Goal: Navigation & Orientation: Find specific page/section

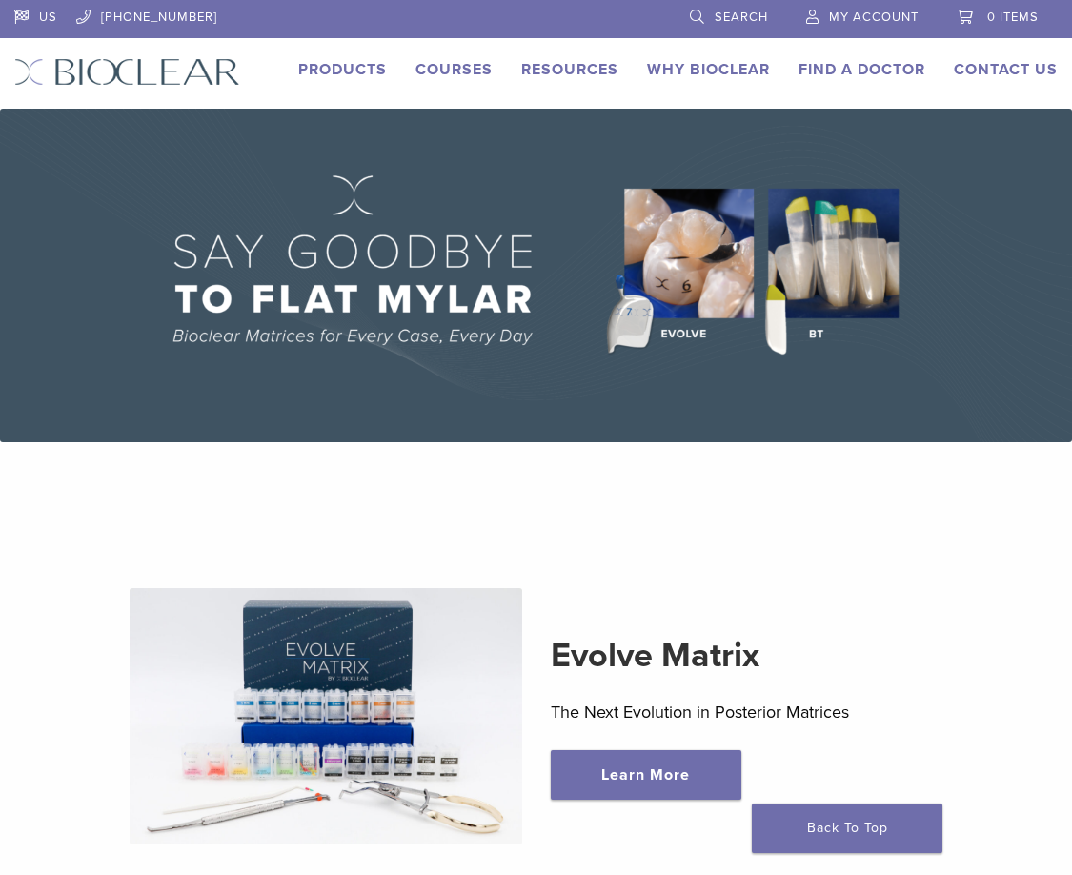
click at [818, 277] on img at bounding box center [536, 276] width 1072 height 334
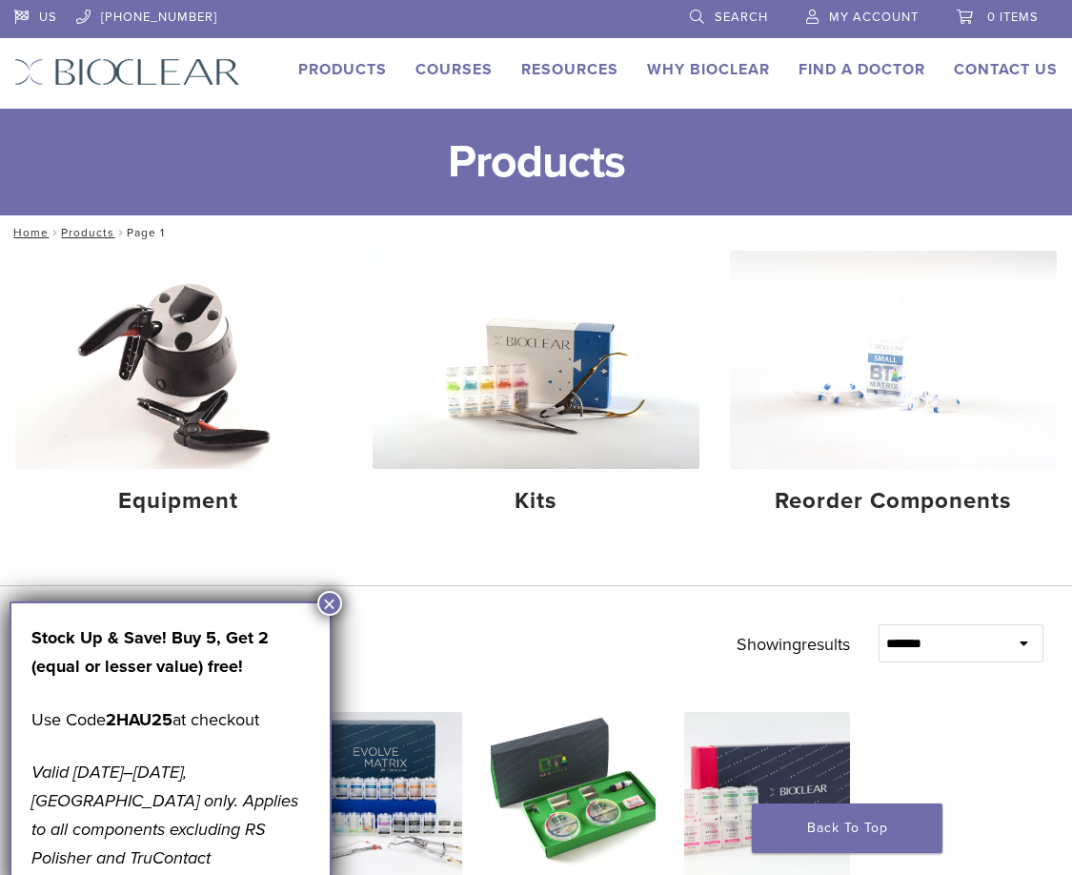
click at [717, 67] on link "Why Bioclear" at bounding box center [708, 69] width 123 height 19
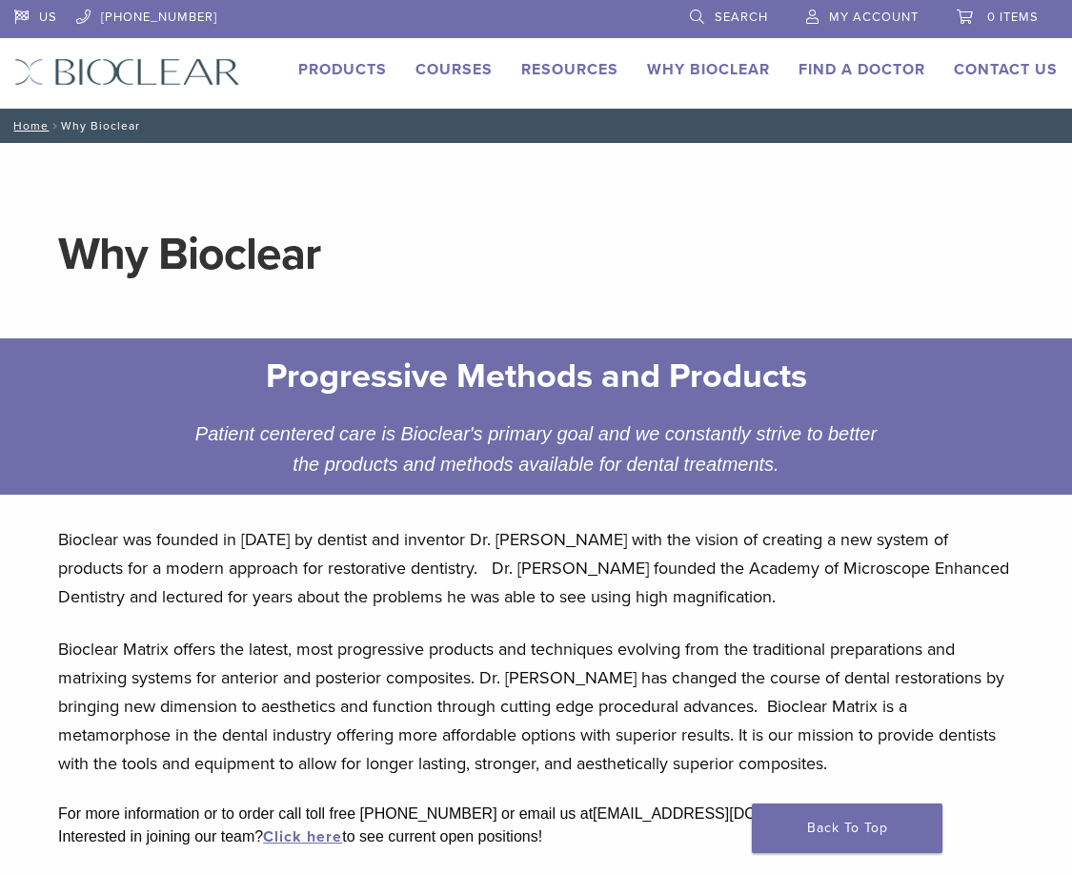
click at [346, 62] on link "Products" at bounding box center [342, 69] width 89 height 19
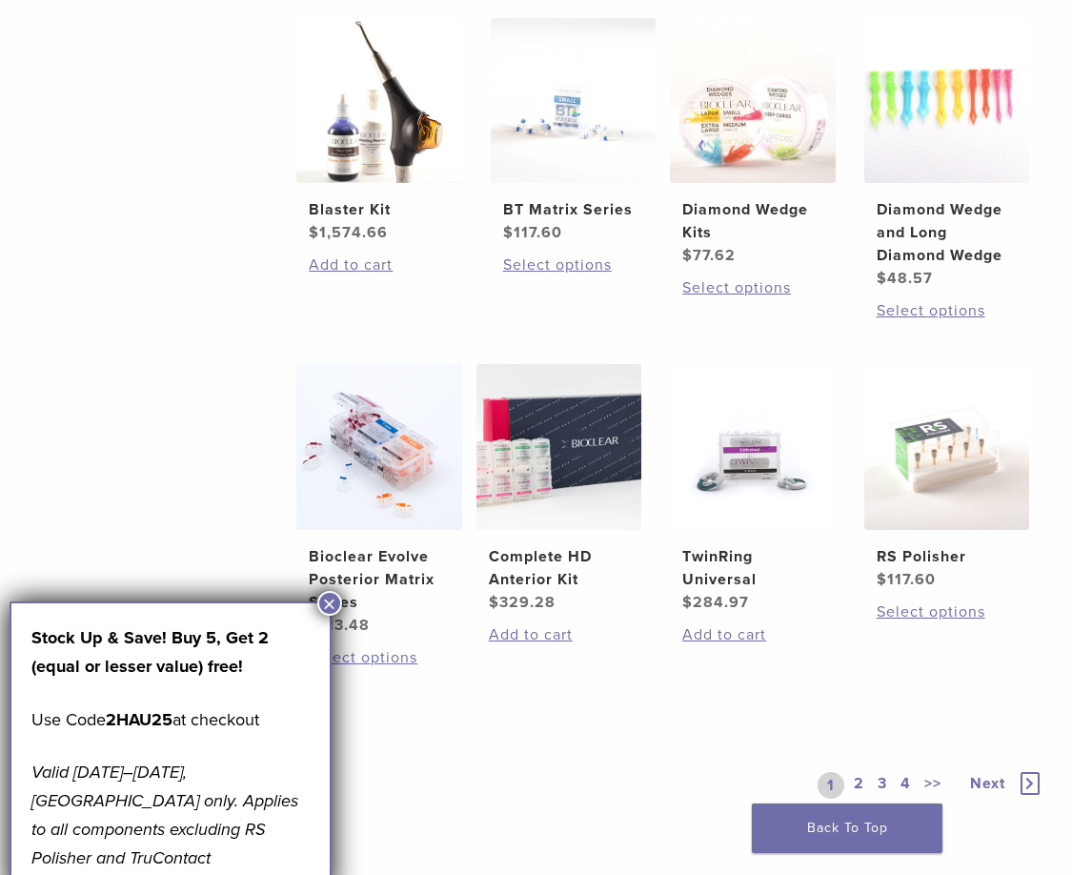
scroll to position [1049, 0]
